Goal: Use online tool/utility

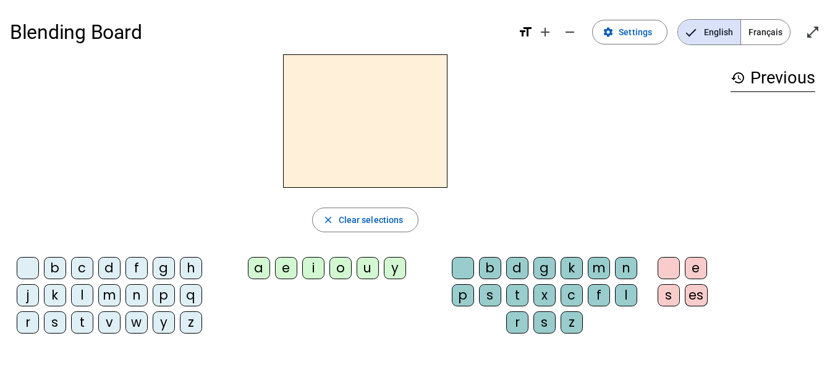
click at [186, 266] on div "h" at bounding box center [191, 268] width 22 height 22
click at [259, 267] on div "a" at bounding box center [259, 268] width 22 height 22
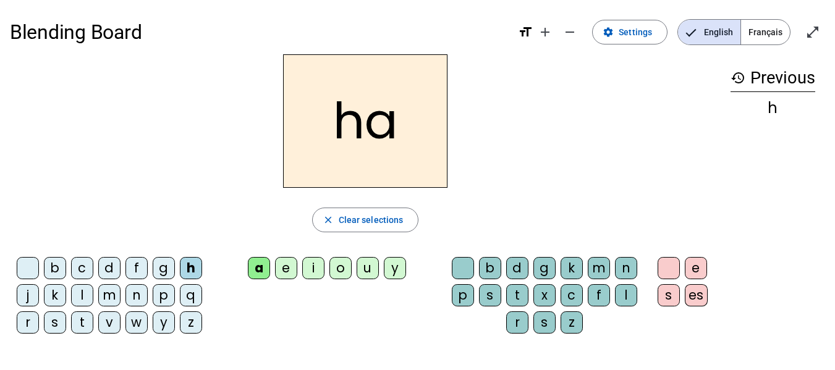
click at [488, 261] on div "b" at bounding box center [490, 268] width 22 height 22
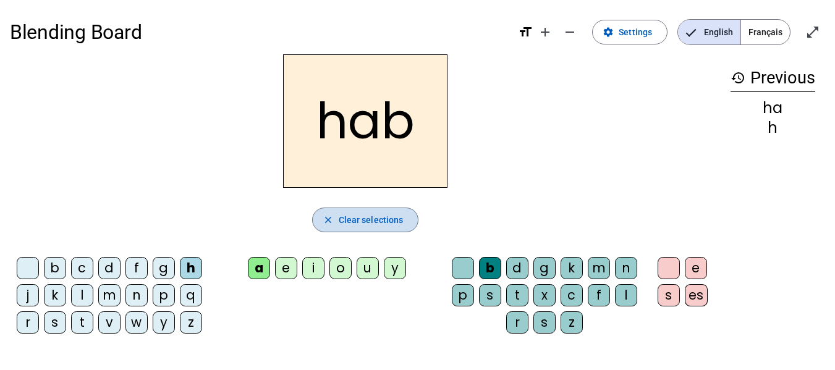
click at [326, 217] on mat-icon "close" at bounding box center [328, 219] width 11 height 11
